Goal: Task Accomplishment & Management: Use online tool/utility

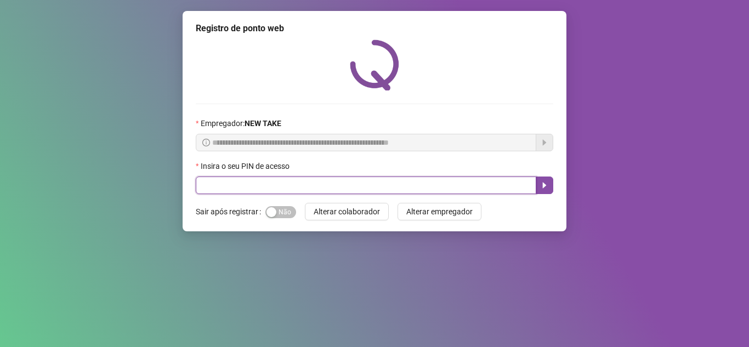
click at [340, 189] on input "text" at bounding box center [366, 186] width 341 height 18
type input "*****"
click at [545, 178] on button "button" at bounding box center [545, 186] width 18 height 18
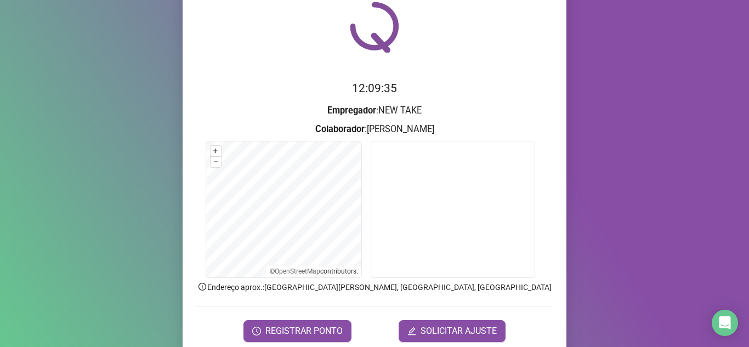
scroll to position [81, 0]
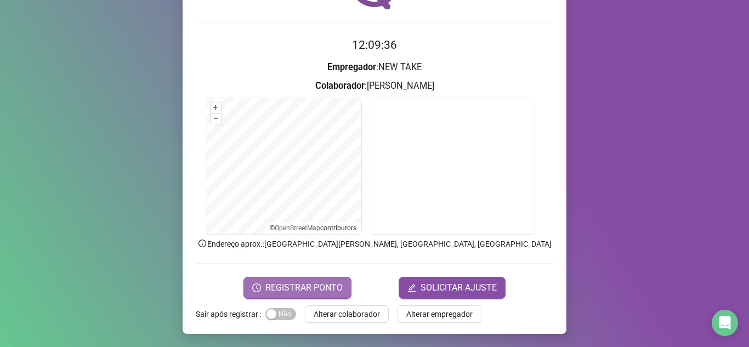
click at [317, 289] on span "REGISTRAR PONTO" at bounding box center [304, 287] width 77 height 13
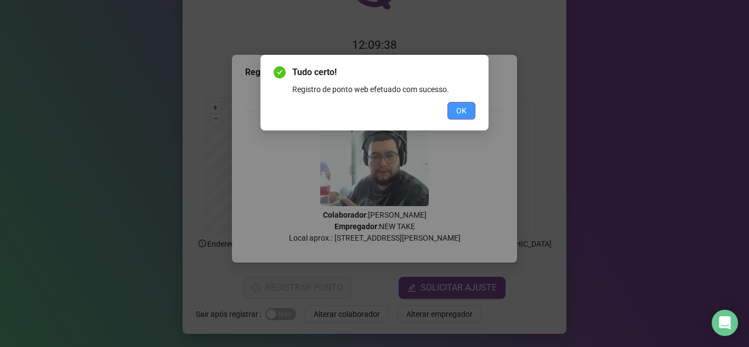
click at [468, 109] on button "OK" at bounding box center [462, 111] width 28 height 18
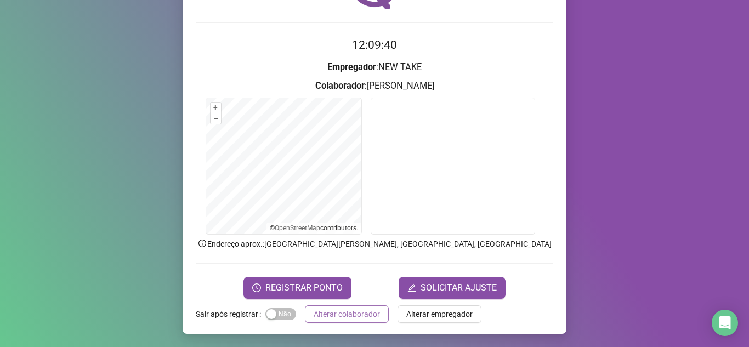
click at [326, 308] on span "Alterar colaborador" at bounding box center [347, 314] width 66 height 12
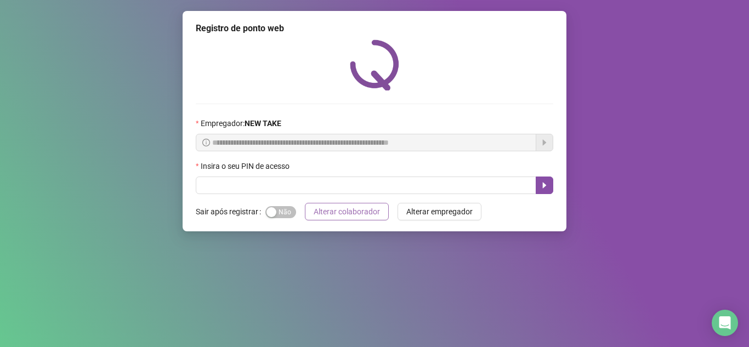
scroll to position [0, 0]
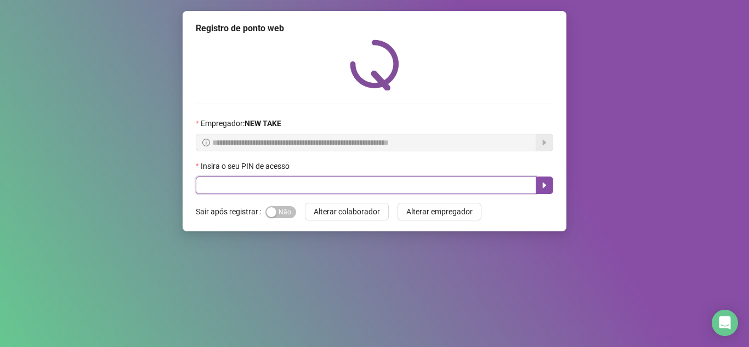
click at [240, 185] on input "text" at bounding box center [366, 186] width 341 height 18
type input "*****"
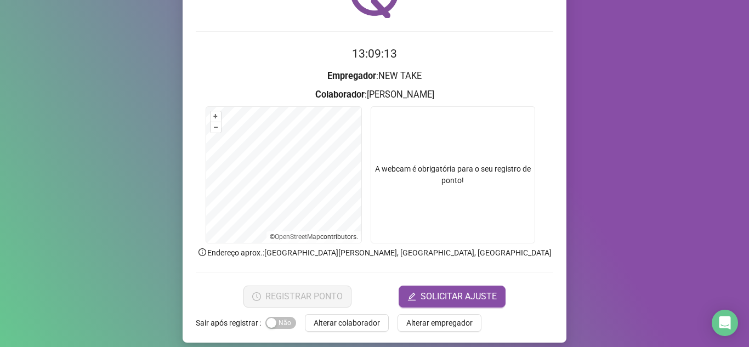
scroll to position [81, 0]
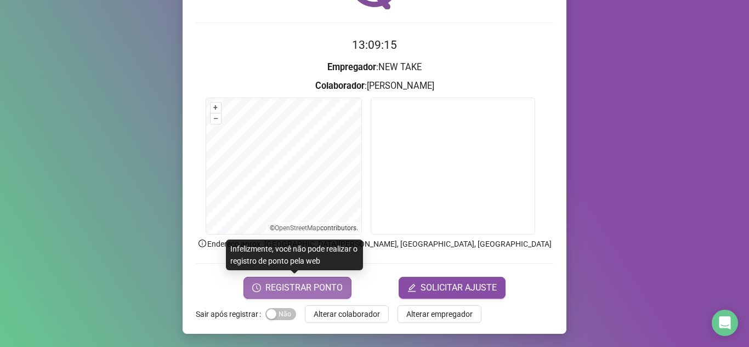
click at [288, 287] on span "REGISTRAR PONTO" at bounding box center [304, 287] width 77 height 13
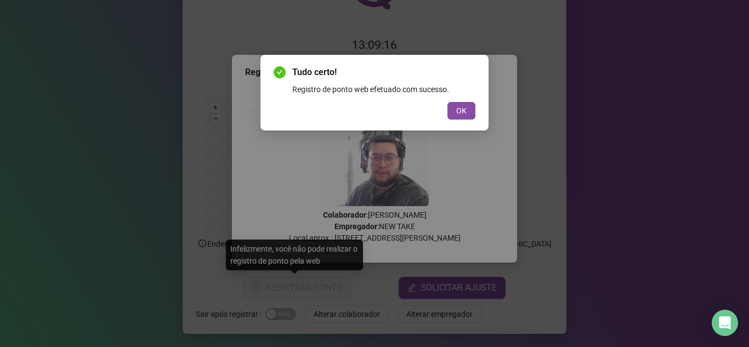
drag, startPoint x: 468, startPoint y: 114, endPoint x: 464, endPoint y: 95, distance: 18.6
click at [466, 109] on button "OK" at bounding box center [462, 111] width 28 height 18
